Goal: Information Seeking & Learning: Learn about a topic

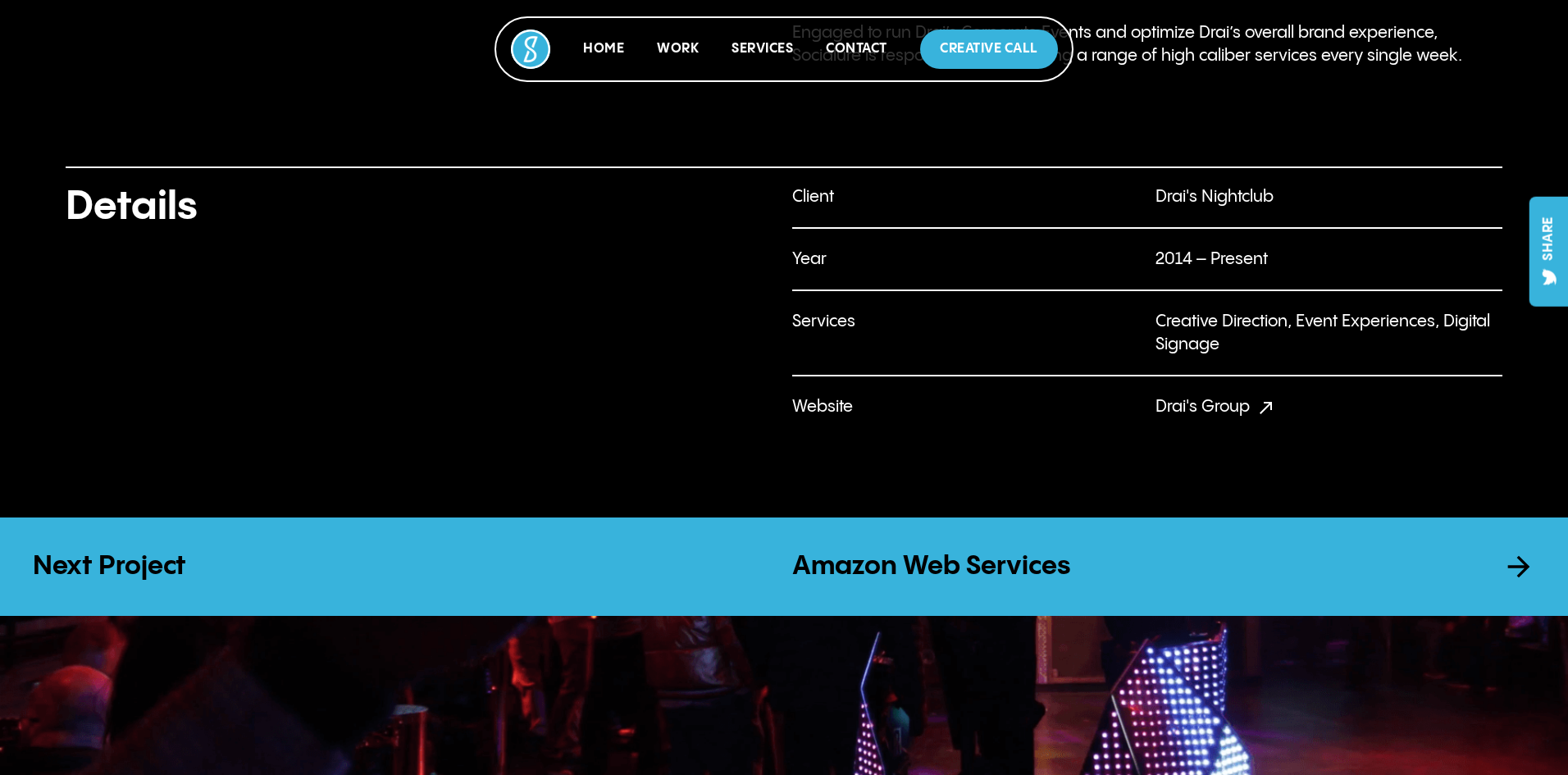
scroll to position [1608, 0]
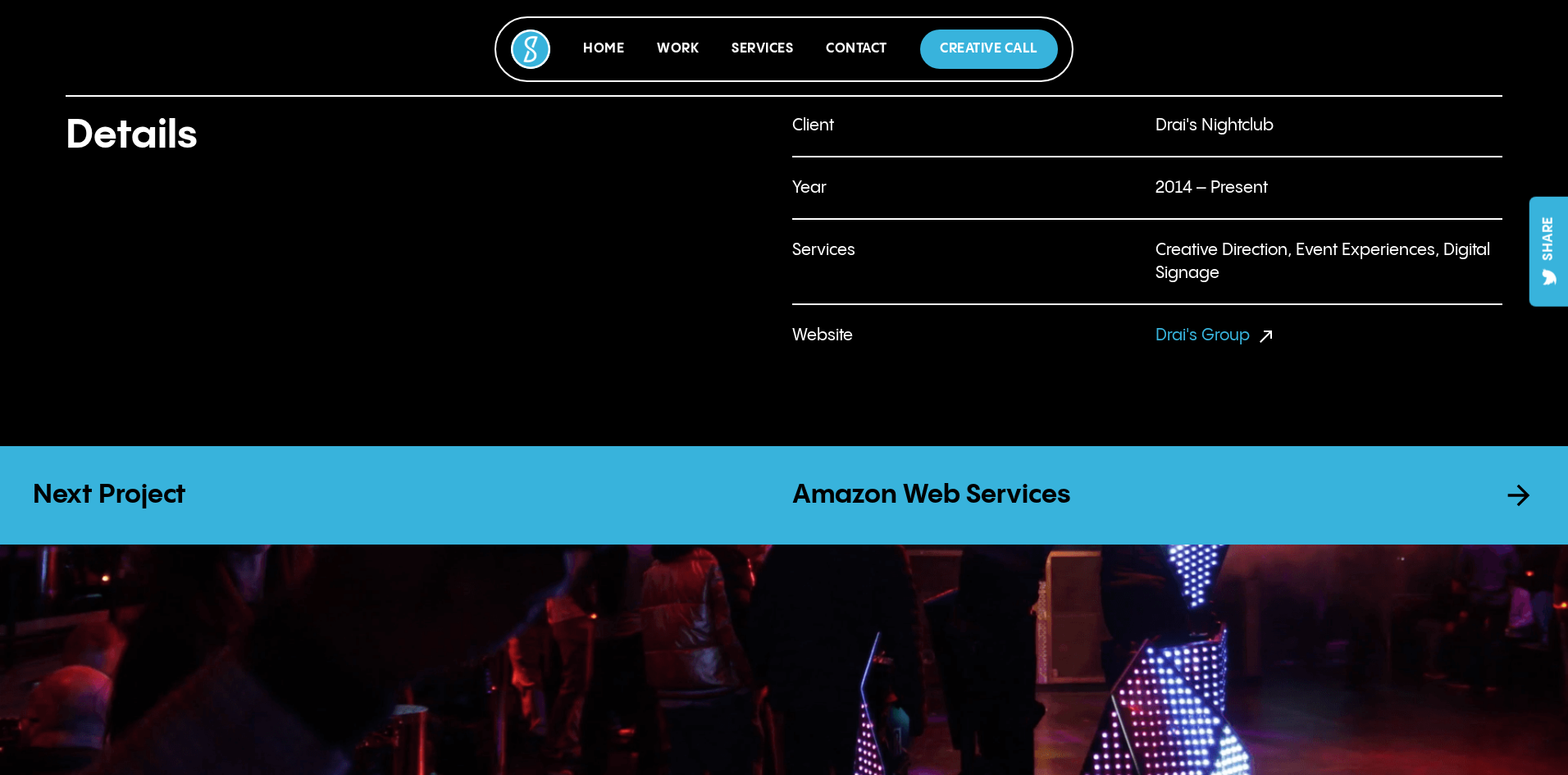
click at [1220, 338] on link "Drai's Group" at bounding box center [1202, 335] width 94 height 17
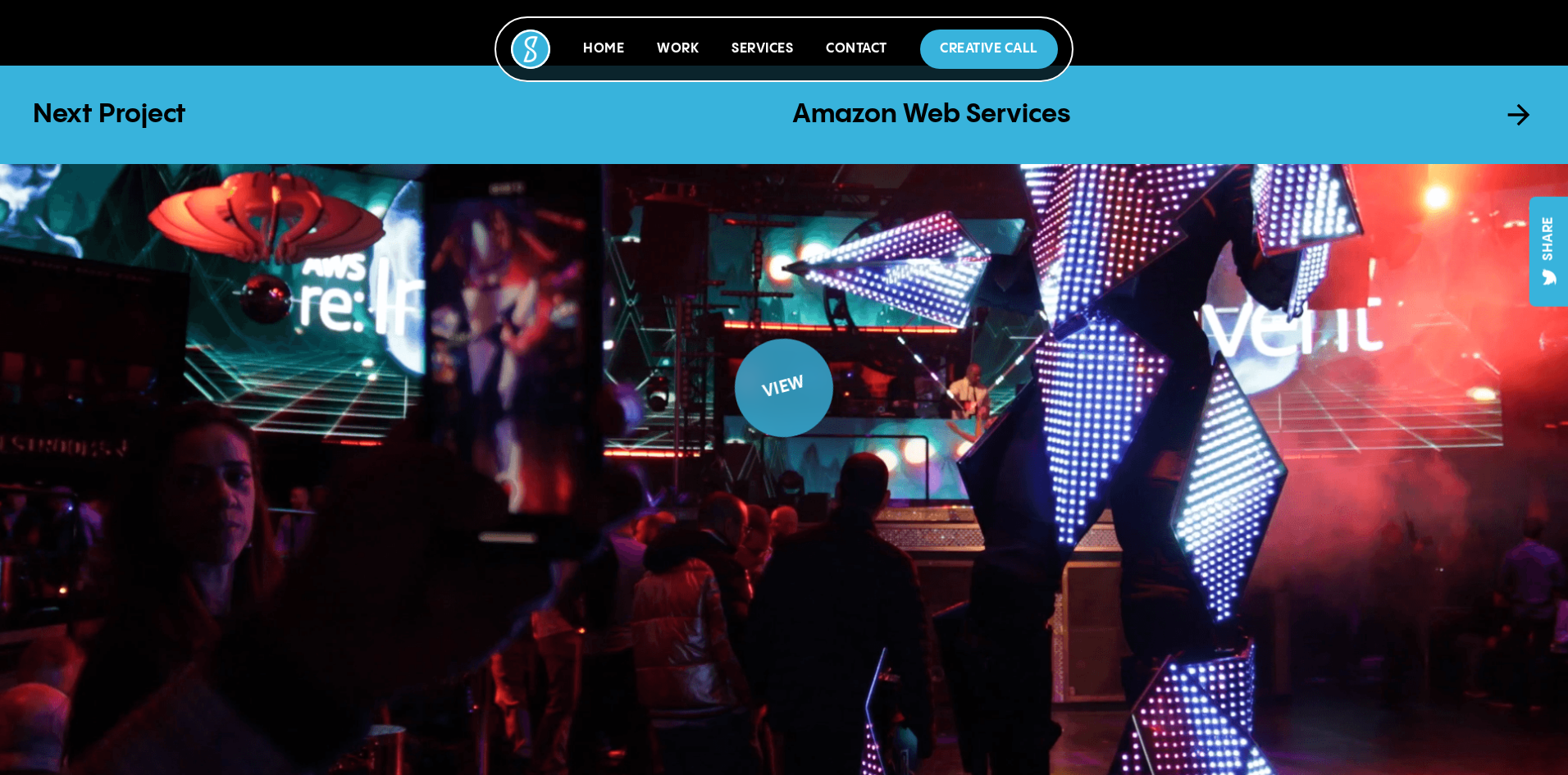
scroll to position [2018, 0]
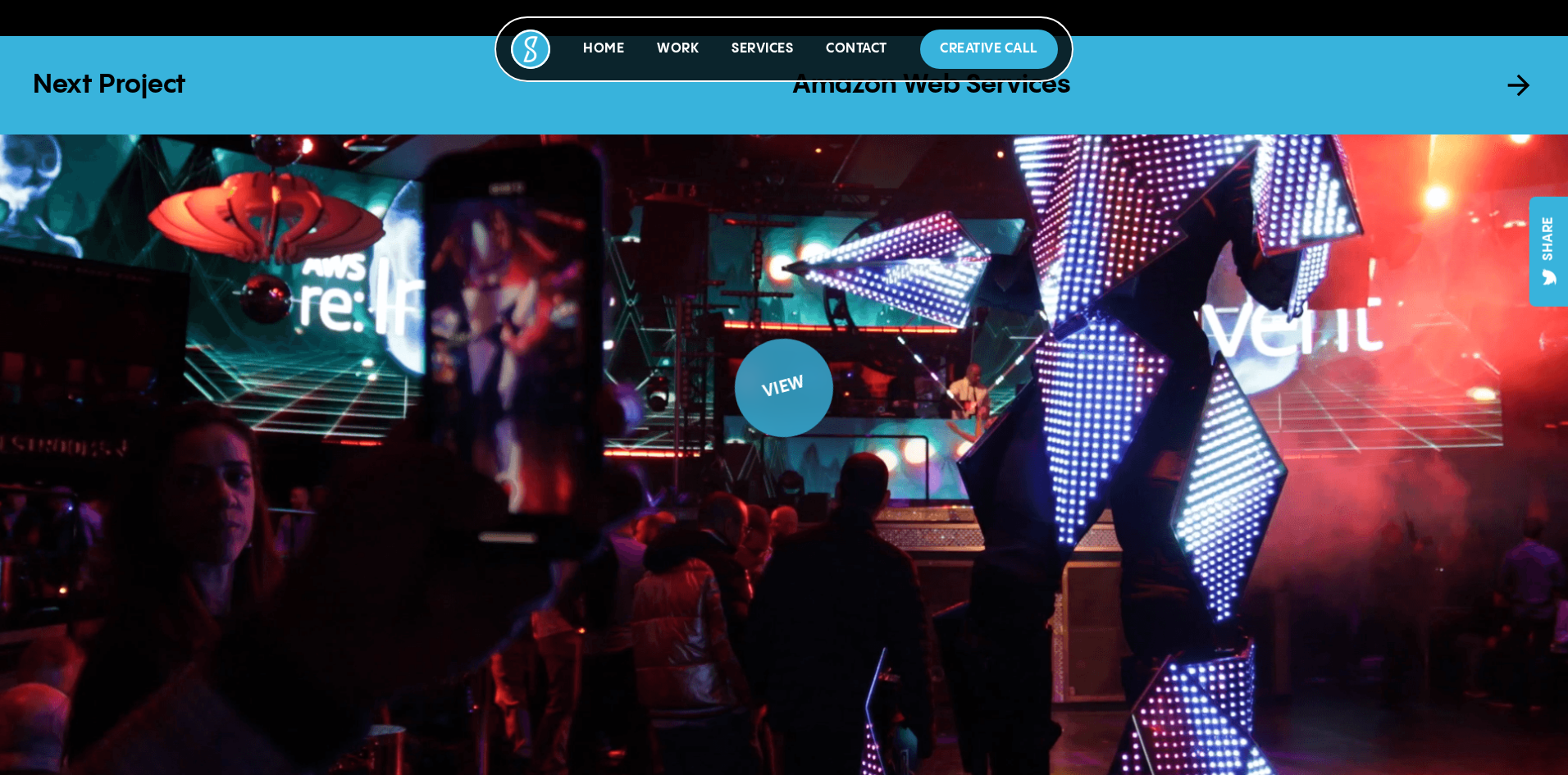
click at [788, 379] on div "View" at bounding box center [783, 387] width 100 height 44
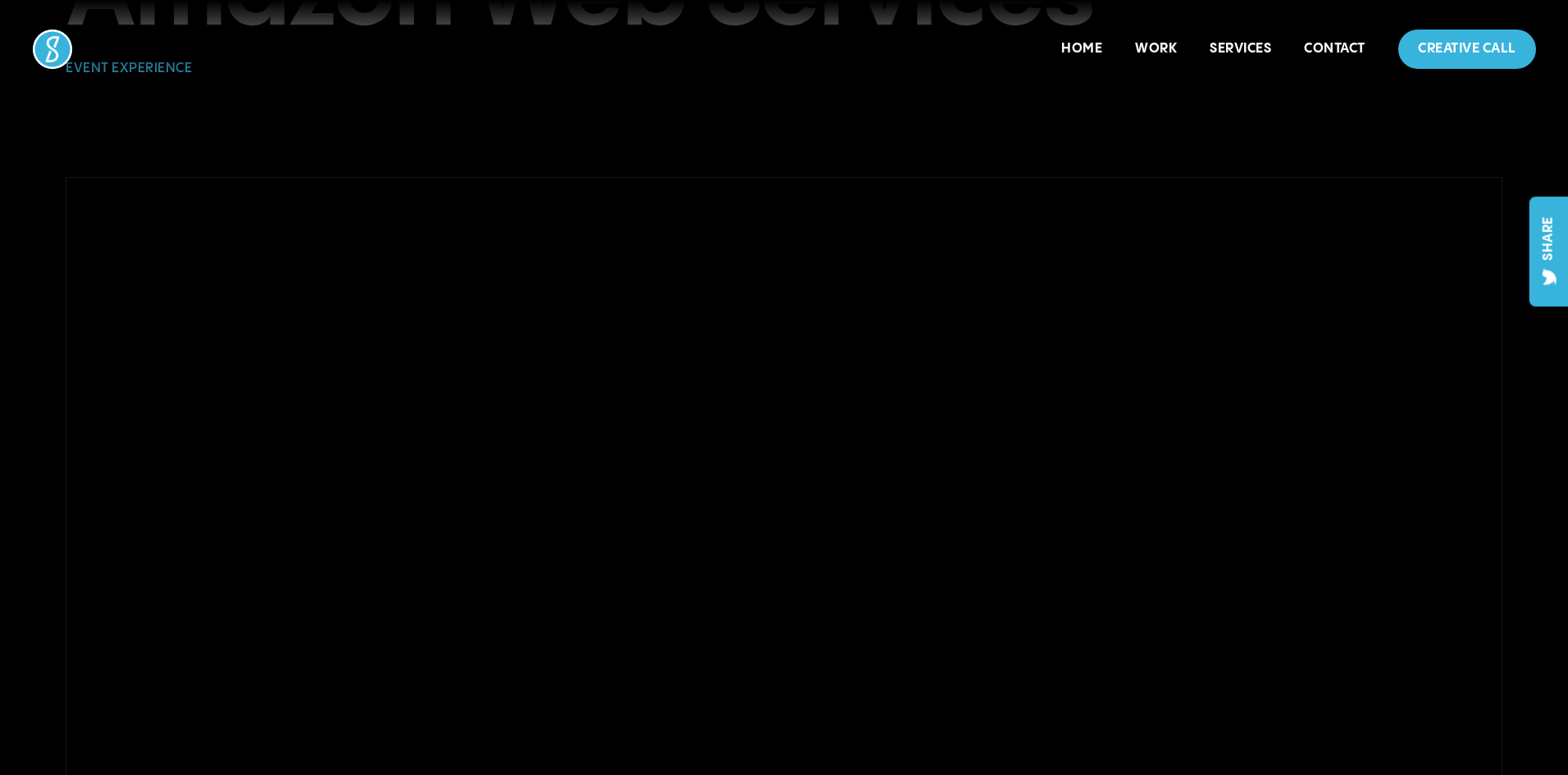
scroll to position [328, 0]
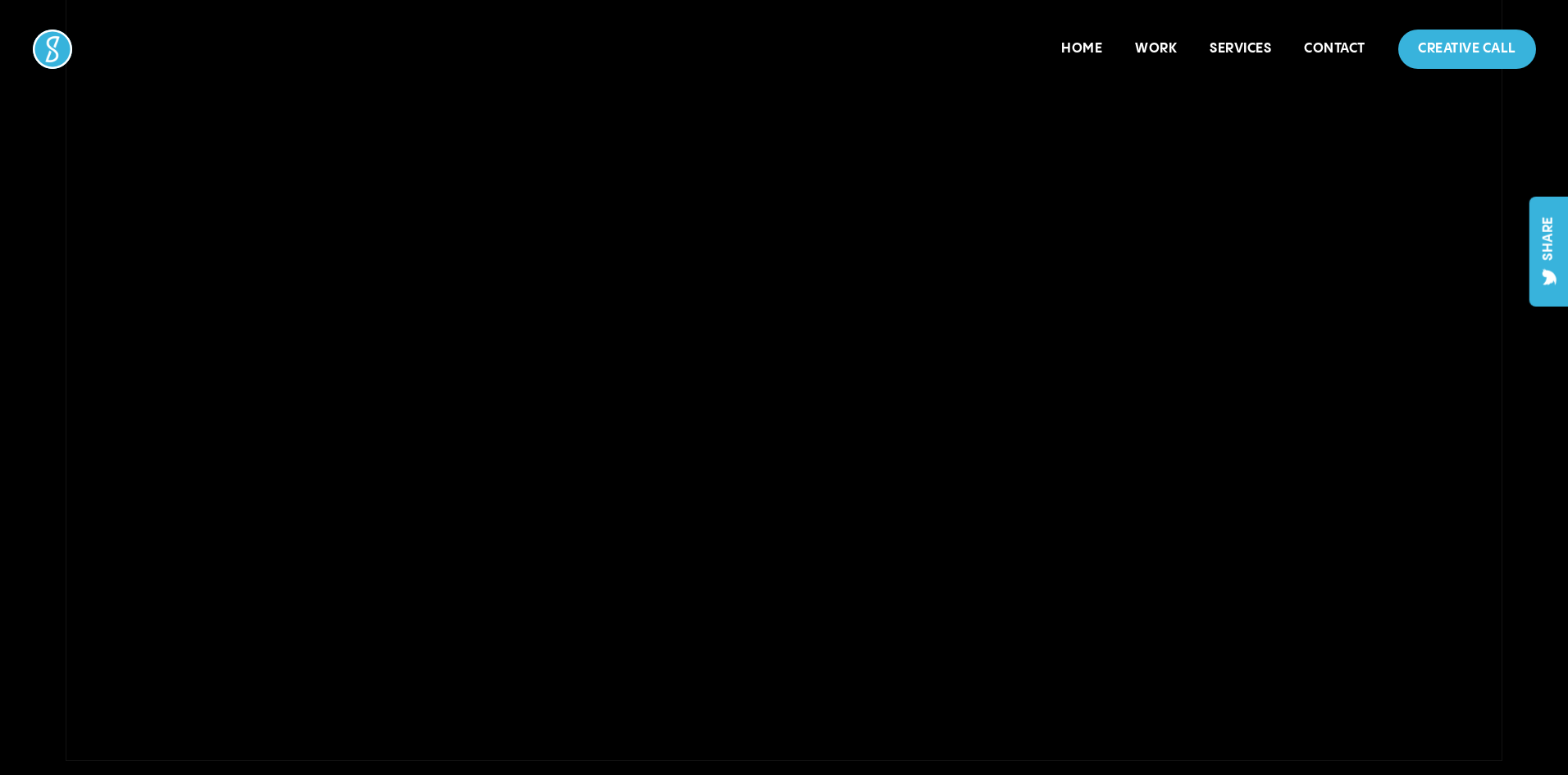
scroll to position [492, 0]
